Goal: Transaction & Acquisition: Purchase product/service

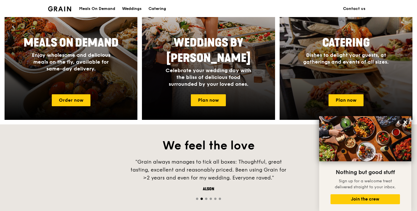
scroll to position [278, 0]
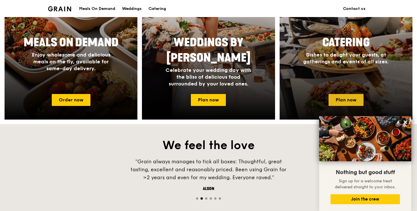
click at [355, 94] on link "Plan now" at bounding box center [346, 100] width 35 height 12
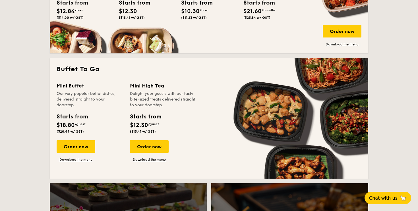
scroll to position [508, 0]
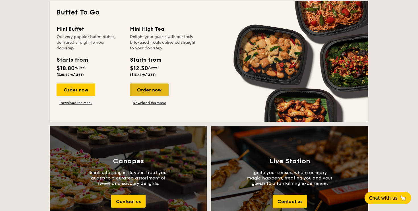
click at [141, 86] on div "Order now" at bounding box center [149, 90] width 39 height 13
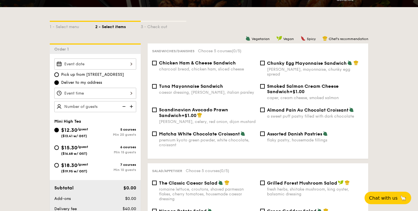
scroll to position [120, 0]
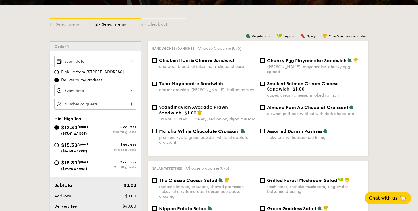
click at [106, 147] on div "6 courses" at bounding box center [115, 145] width 41 height 4
click at [59, 147] on input "$15.30 /guest ($16.68 w/ GST) 6 courses Min 15 guests" at bounding box center [56, 145] width 5 height 5
radio input "true"
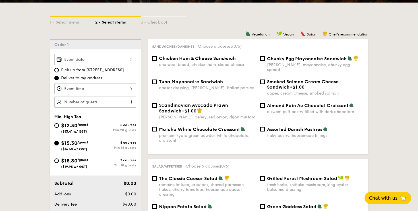
scroll to position [123, 0]
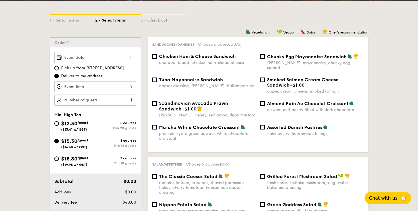
click at [190, 59] on span "Chicken Ham & Cheese Sandwich" at bounding box center [197, 56] width 77 height 5
click at [157, 59] on input "Chicken Ham & Cheese Sandwich charcoal bread, chicken ham, sliced cheese" at bounding box center [154, 56] width 5 height 5
checkbox input "true"
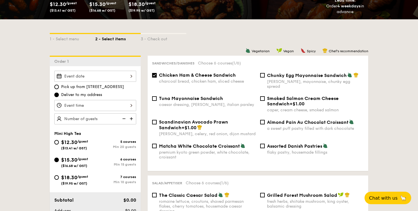
scroll to position [98, 0]
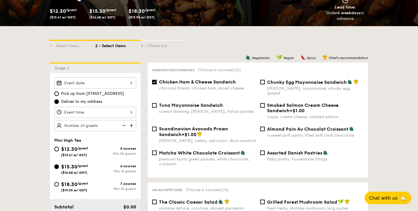
click at [201, 104] on div "Tuna Mayonnaise Sandwich caesar dressing, gherkin, italian parsley" at bounding box center [207, 108] width 97 height 11
click at [157, 104] on input "Tuna Mayonnaise Sandwich caesar dressing, gherkin, italian parsley" at bounding box center [154, 105] width 5 height 5
click at [205, 103] on span "Tuna Mayonnaise Sandwich" at bounding box center [191, 105] width 64 height 5
click at [157, 103] on input "Tuna Mayonnaise Sandwich caesar dressing, gherkin, italian parsley" at bounding box center [154, 105] width 5 height 5
checkbox input "false"
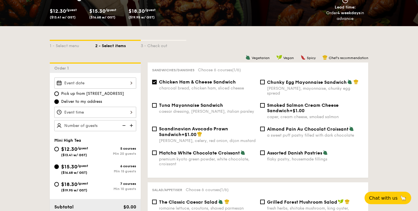
click at [214, 86] on div "Chicken Ham & Cheese Sandwich charcoal bread, chicken ham, sliced cheese" at bounding box center [207, 84] width 97 height 11
click at [157, 85] on input "Chicken Ham & Cheese Sandwich charcoal bread, chicken ham, sliced cheese" at bounding box center [154, 82] width 5 height 5
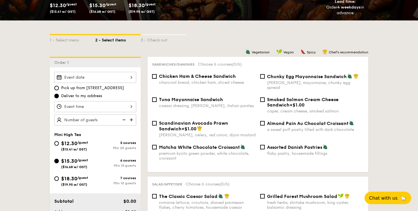
scroll to position [104, 0]
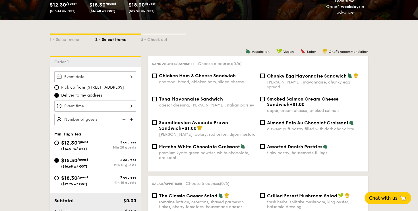
click at [218, 81] on div "charcoal bread, chicken ham, sliced cheese" at bounding box center [207, 82] width 97 height 5
click at [157, 78] on input "Chicken Ham & Cheese Sandwich charcoal bread, chicken ham, sliced cheese" at bounding box center [154, 76] width 5 height 5
click at [218, 81] on div "charcoal bread, chicken ham, sliced cheese" at bounding box center [207, 82] width 97 height 5
click at [157, 78] on input "Chicken Ham & Cheese Sandwich charcoal bread, chicken ham, sliced cheese" at bounding box center [154, 76] width 5 height 5
checkbox input "false"
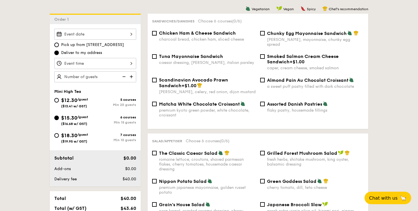
scroll to position [143, 0]
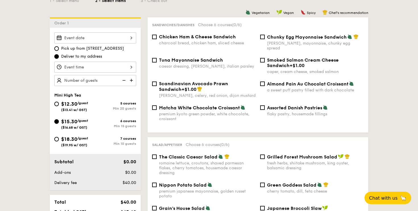
click at [132, 80] on img at bounding box center [132, 80] width 9 height 11
click at [125, 81] on img at bounding box center [123, 80] width 9 height 11
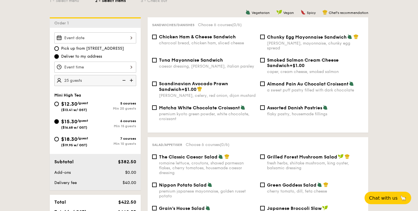
click at [125, 81] on img at bounding box center [123, 80] width 9 height 11
type input "15 guests"
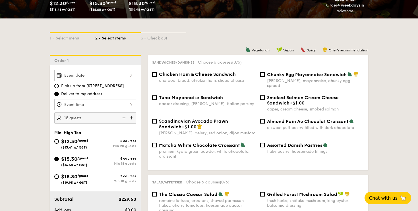
scroll to position [104, 0]
